Goal: Use online tool/utility: Utilize a website feature to perform a specific function

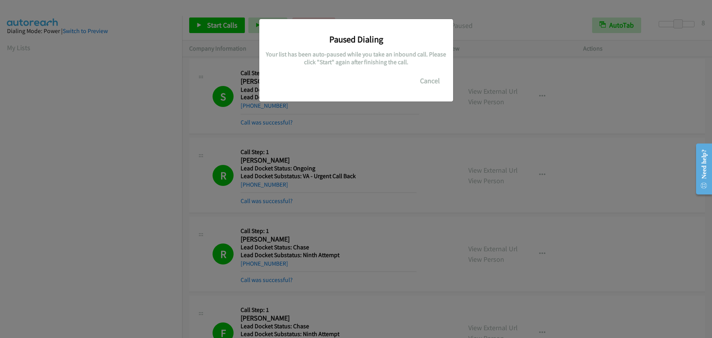
scroll to position [98, 0]
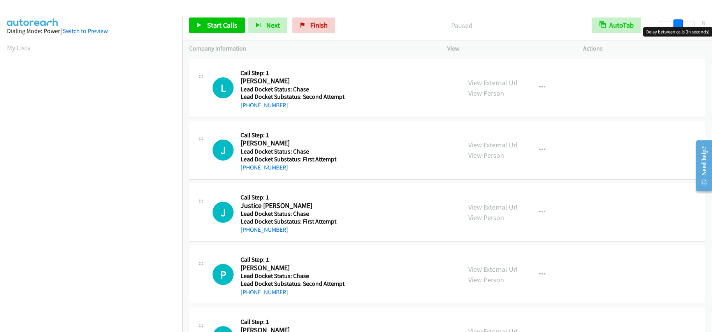
drag, startPoint x: 662, startPoint y: 25, endPoint x: 680, endPoint y: 26, distance: 17.9
click at [680, 26] on span at bounding box center [677, 23] width 9 height 9
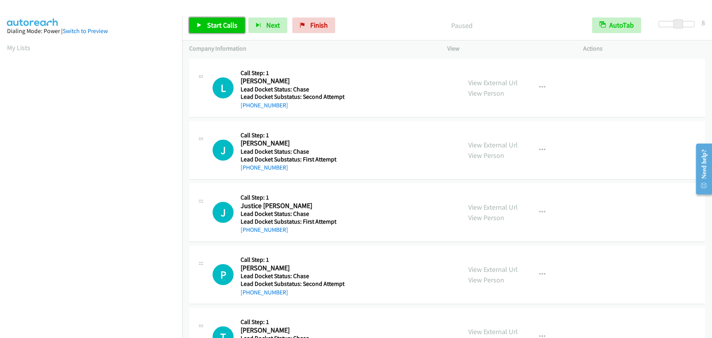
click at [222, 24] on span "Start Calls" at bounding box center [222, 25] width 30 height 9
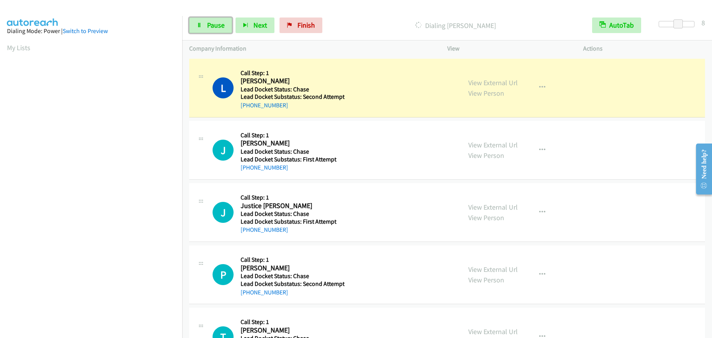
drag, startPoint x: 214, startPoint y: 26, endPoint x: 313, endPoint y: 15, distance: 98.7
click at [214, 26] on span "Pause" at bounding box center [216, 25] width 18 height 9
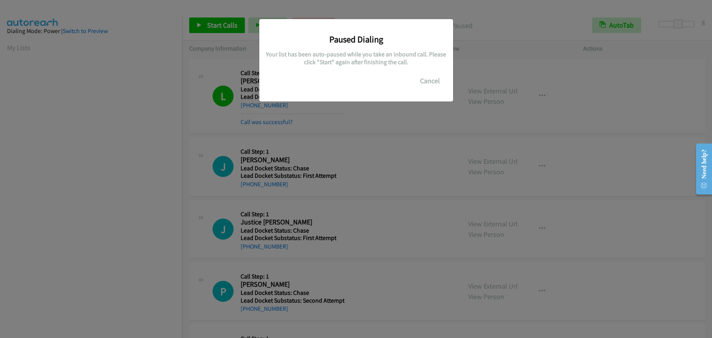
scroll to position [98, 0]
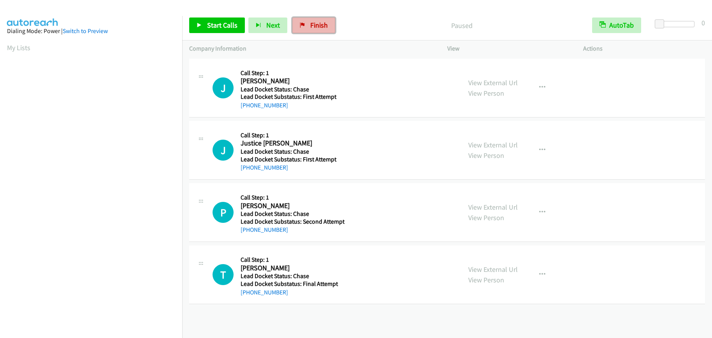
click at [313, 19] on link "Finish" at bounding box center [313, 26] width 43 height 16
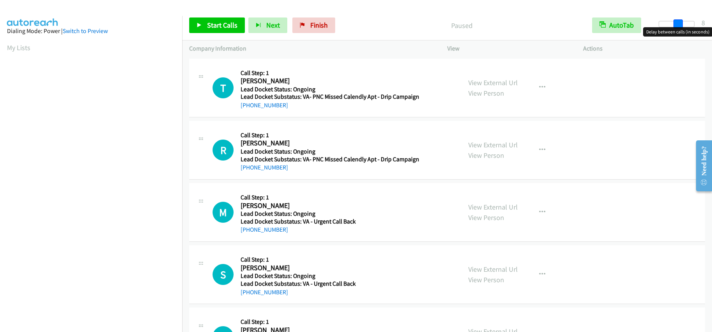
drag, startPoint x: 662, startPoint y: 22, endPoint x: 682, endPoint y: 19, distance: 19.2
click at [682, 19] on span at bounding box center [677, 23] width 9 height 9
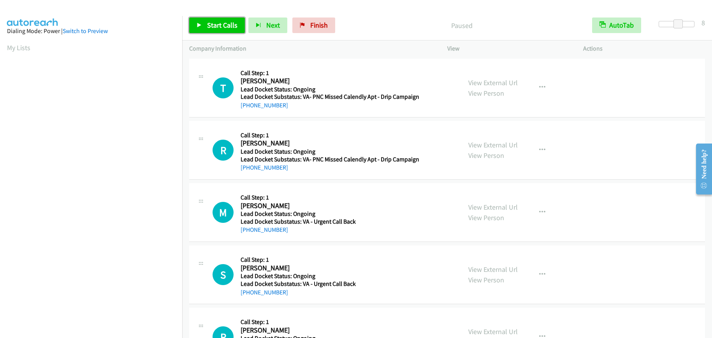
click at [222, 23] on span "Start Calls" at bounding box center [222, 25] width 30 height 9
click at [219, 26] on span "Pause" at bounding box center [216, 25] width 18 height 9
click at [233, 21] on span "Start Calls" at bounding box center [222, 25] width 30 height 9
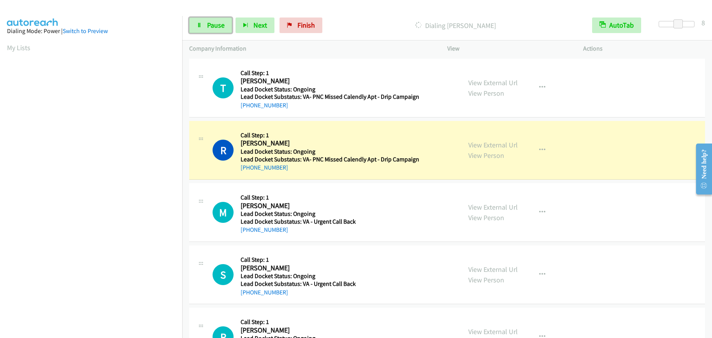
drag, startPoint x: 213, startPoint y: 27, endPoint x: 228, endPoint y: 30, distance: 15.0
click at [213, 27] on span "Pause" at bounding box center [216, 25] width 18 height 9
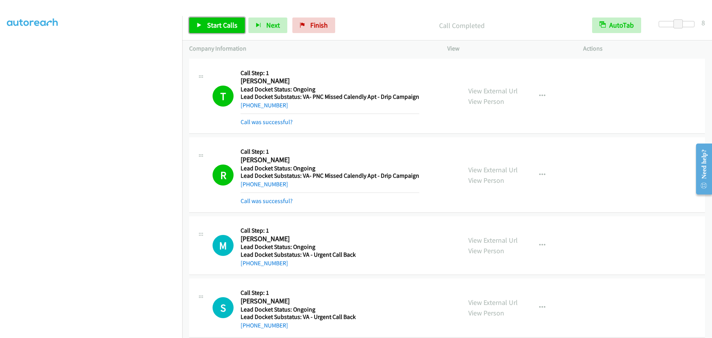
click at [225, 25] on span "Start Calls" at bounding box center [222, 25] width 30 height 9
click at [216, 24] on span "Pause" at bounding box center [216, 25] width 18 height 9
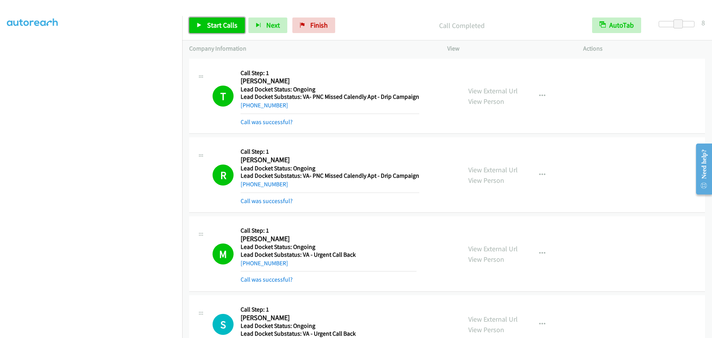
click at [220, 27] on span "Start Calls" at bounding box center [222, 25] width 30 height 9
click at [214, 28] on span "Pause" at bounding box center [216, 25] width 18 height 9
click at [220, 26] on span "Start Calls" at bounding box center [222, 25] width 30 height 9
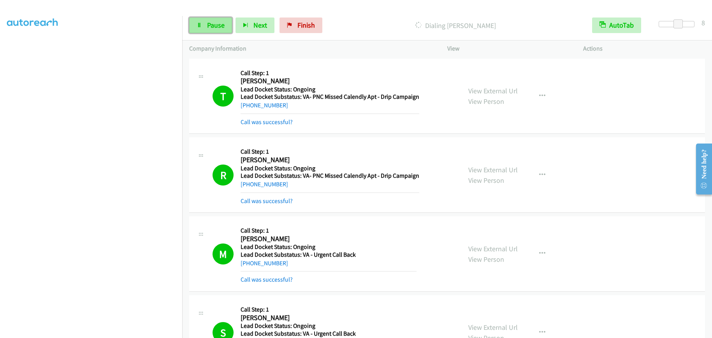
click at [222, 25] on span "Pause" at bounding box center [216, 25] width 18 height 9
click at [208, 26] on span "Start Calls" at bounding box center [222, 25] width 30 height 9
click at [222, 25] on span "Pause" at bounding box center [216, 25] width 18 height 9
click at [220, 27] on span "Start Calls" at bounding box center [222, 25] width 30 height 9
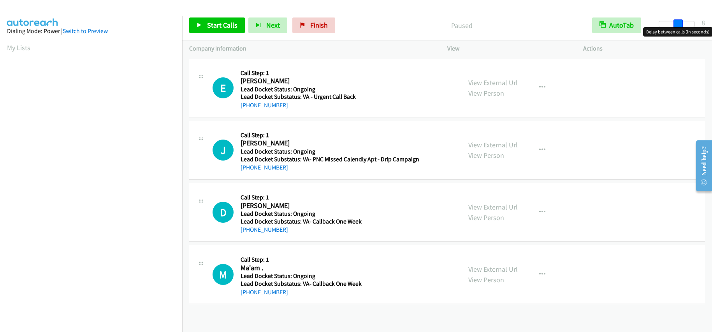
drag, startPoint x: 660, startPoint y: 24, endPoint x: 678, endPoint y: 21, distance: 17.7
click at [678, 21] on span at bounding box center [677, 23] width 9 height 9
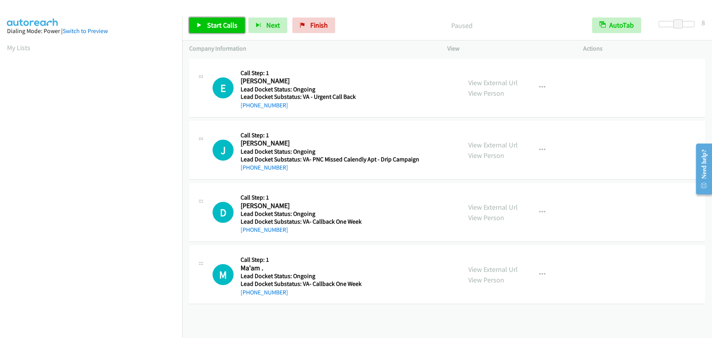
click at [216, 26] on span "Start Calls" at bounding box center [222, 25] width 30 height 9
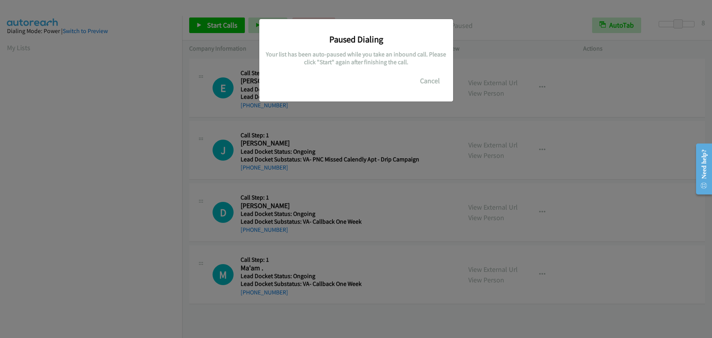
scroll to position [98, 0]
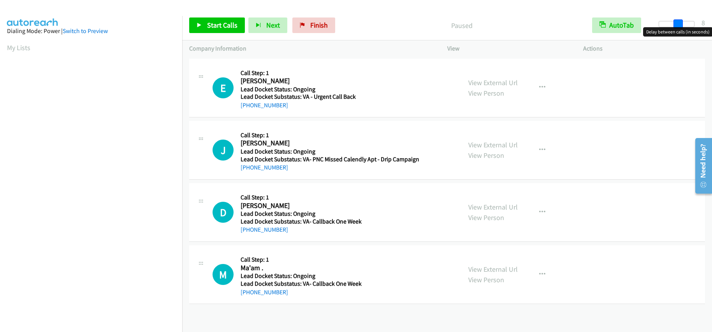
drag, startPoint x: 659, startPoint y: 23, endPoint x: 677, endPoint y: 21, distance: 18.0
click at [677, 21] on span at bounding box center [677, 23] width 9 height 9
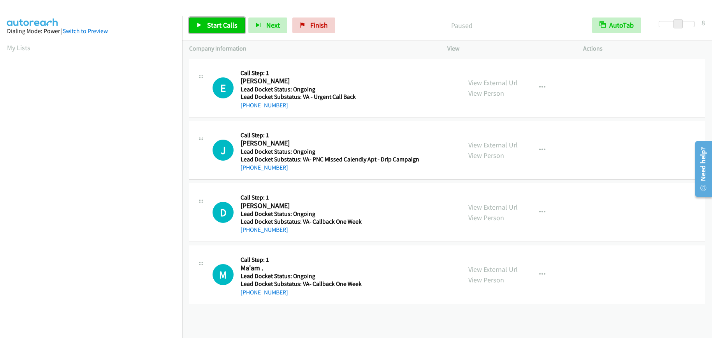
click at [227, 26] on span "Start Calls" at bounding box center [222, 25] width 30 height 9
click at [216, 28] on span "Pause" at bounding box center [216, 25] width 18 height 9
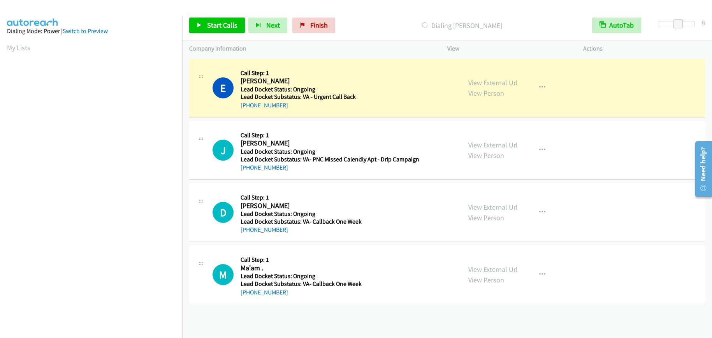
scroll to position [98, 0]
